Goal: Task Accomplishment & Management: Manage account settings

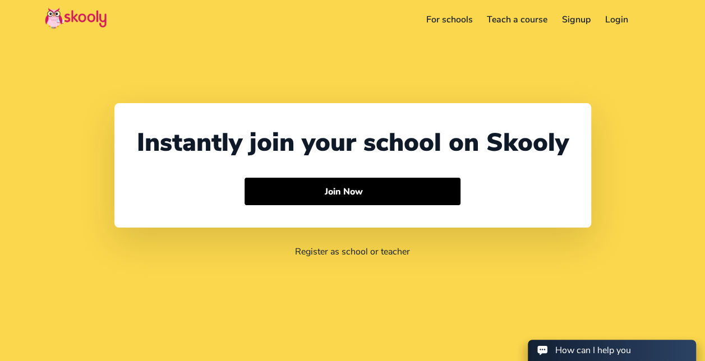
select select "62"
select select "[GEOGRAPHIC_DATA]"
select select "[GEOGRAPHIC_DATA]/[GEOGRAPHIC_DATA]"
click at [616, 19] on link "Login" at bounding box center [617, 20] width 38 height 18
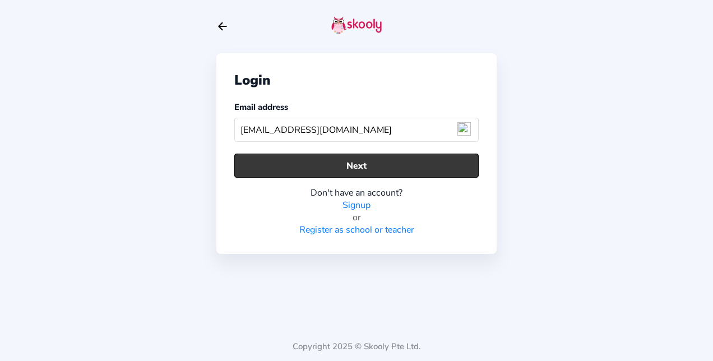
type input "[EMAIL_ADDRESS][DOMAIN_NAME]"
click at [365, 166] on button "Next" at bounding box center [356, 166] width 244 height 24
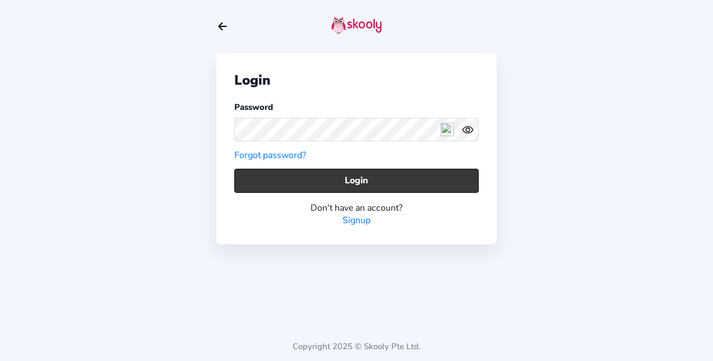
click at [362, 177] on button "Login" at bounding box center [356, 181] width 244 height 24
click at [324, 182] on button "Login" at bounding box center [356, 181] width 244 height 24
